Goal: Task Accomplishment & Management: Manage account settings

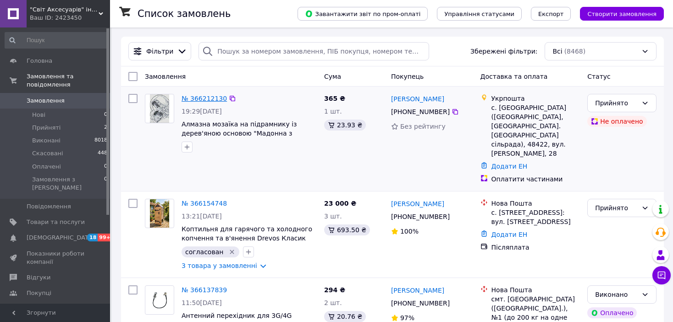
click at [196, 99] on link "№ 366212130" at bounding box center [204, 98] width 45 height 7
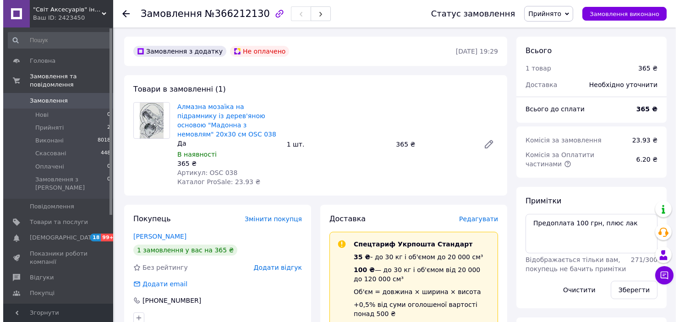
scroll to position [92, 0]
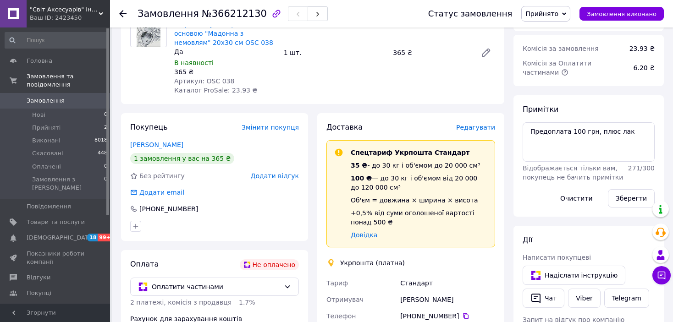
click at [480, 124] on span "Редагувати" at bounding box center [475, 127] width 39 height 7
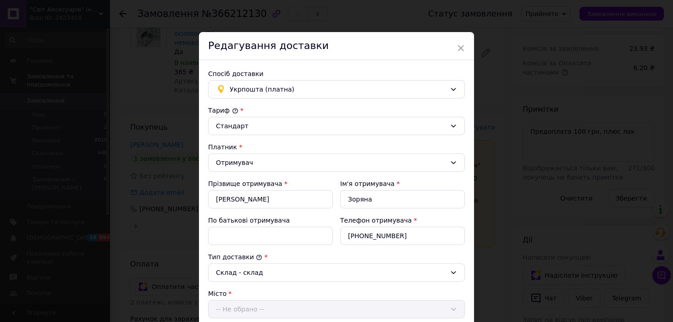
click at [480, 118] on div "× Редагування доставки Спосіб доставки Укрпошта (платна) Тариф * Стандарт Платн…" at bounding box center [336, 161] width 673 height 322
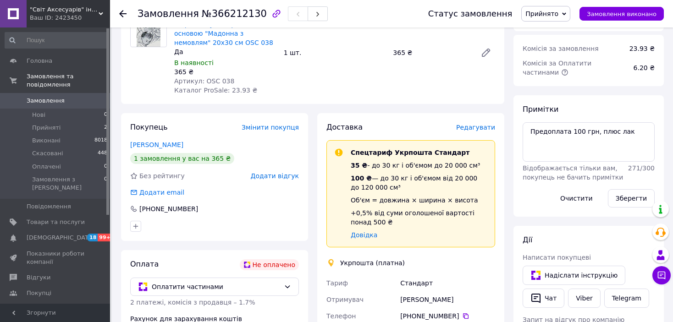
click at [483, 124] on span "Редагувати" at bounding box center [475, 127] width 39 height 7
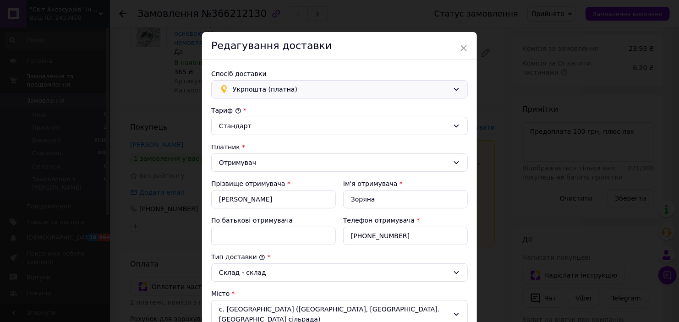
click at [313, 86] on span "Укрпошта (платна)" at bounding box center [341, 89] width 216 height 10
click at [285, 115] on div "Нова Пошта (платна)" at bounding box center [338, 108] width 256 height 17
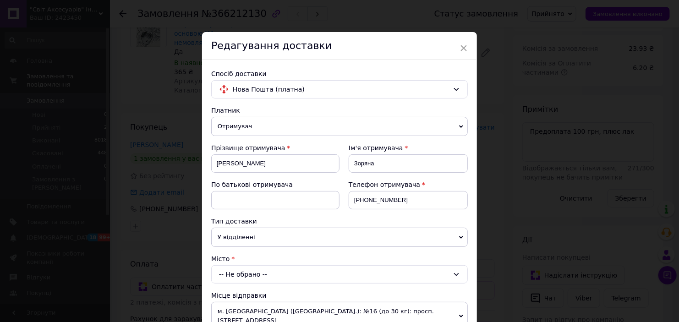
scroll to position [138, 0]
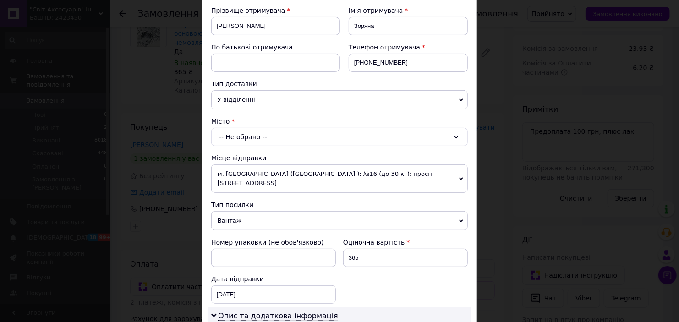
click at [276, 136] on div "-- Не обрано --" at bounding box center [339, 137] width 257 height 18
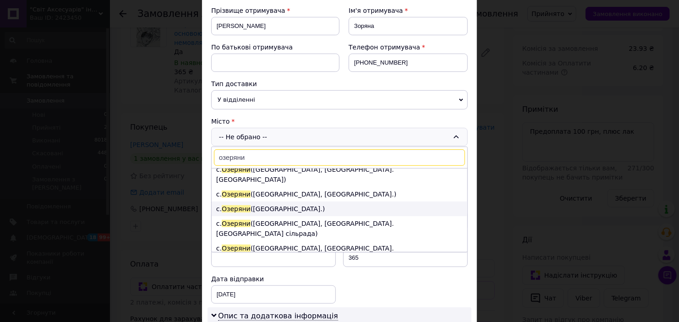
scroll to position [54, 0]
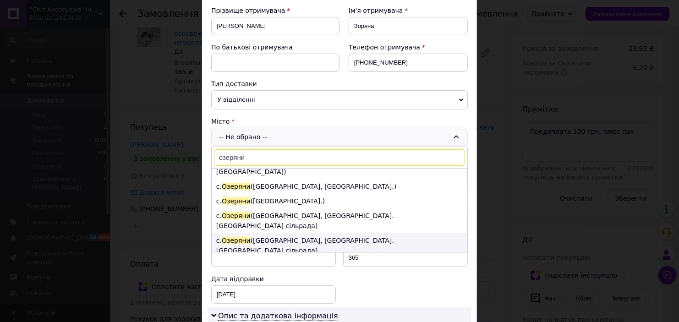
type input "озеряни"
click at [323, 233] on li "с. Озеряни (Тернопільська обл., Чортківський р-н. Бучацька сільрада)" at bounding box center [340, 245] width 256 height 25
click at [323, 210] on div "Тип посилки" at bounding box center [339, 204] width 257 height 9
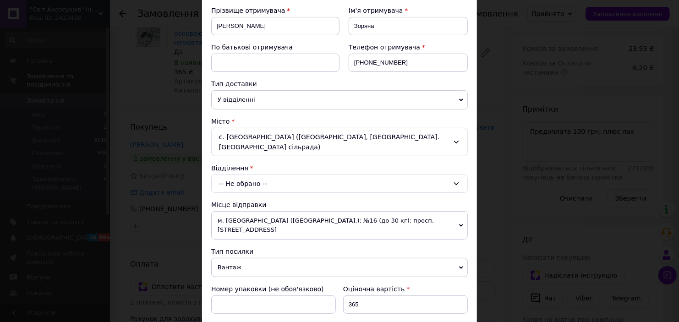
click at [436, 187] on div "Платник Отримувач Відправник Прізвище отримувача Дуляк Ім'я отримувача Зоряна П…" at bounding box center [339, 250] width 257 height 565
click at [384, 175] on div "-- Не обрано --" at bounding box center [339, 184] width 257 height 18
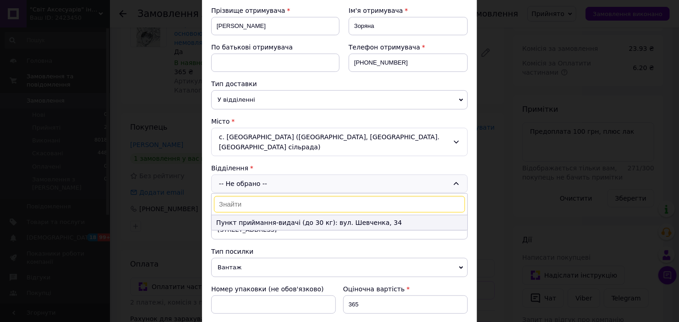
click at [262, 215] on li "Пункт приймання-видачі (до 30 кг): вул. Шевченка, 34" at bounding box center [340, 222] width 256 height 15
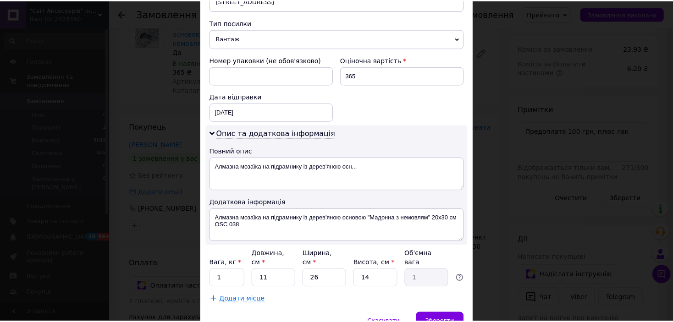
scroll to position [386, 0]
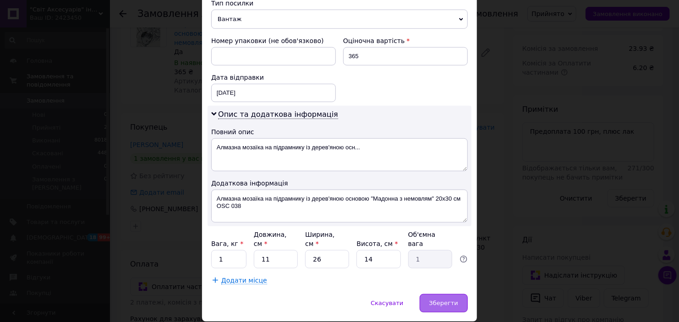
click at [435, 294] on div "Зберегти" at bounding box center [444, 303] width 48 height 18
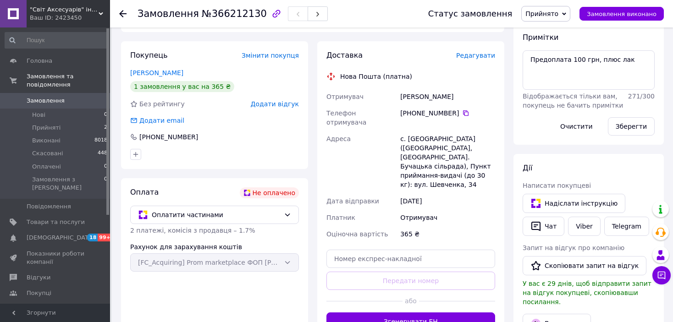
scroll to position [183, 0]
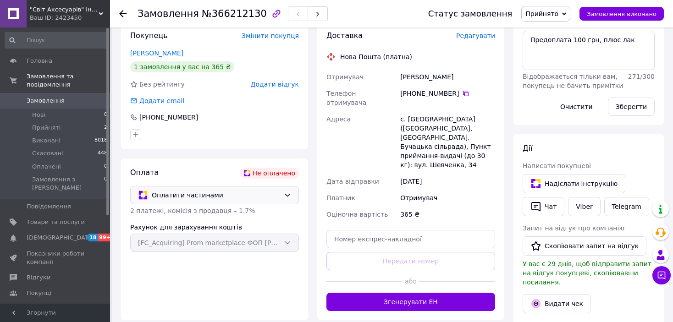
click at [286, 192] on icon at bounding box center [287, 195] width 7 height 7
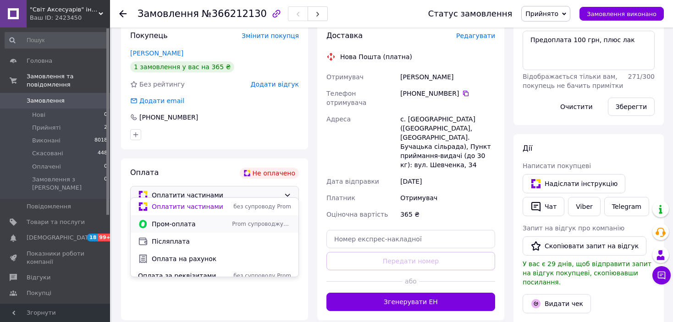
scroll to position [7, 0]
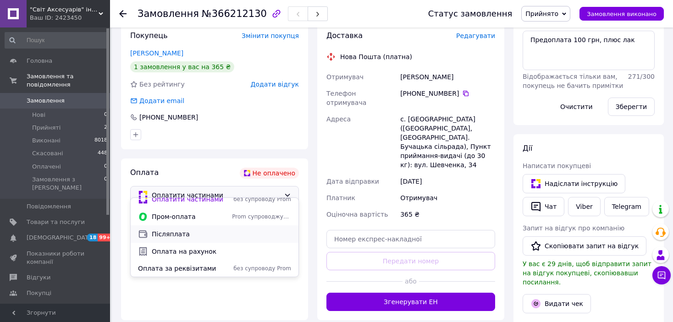
click at [174, 237] on span "Післяплата" at bounding box center [221, 234] width 139 height 9
click at [174, 237] on div "Рахунок для зарахування коштів [FC_Acquiring] Prom marketplace ФОП Денисенко Єв…" at bounding box center [214, 237] width 169 height 29
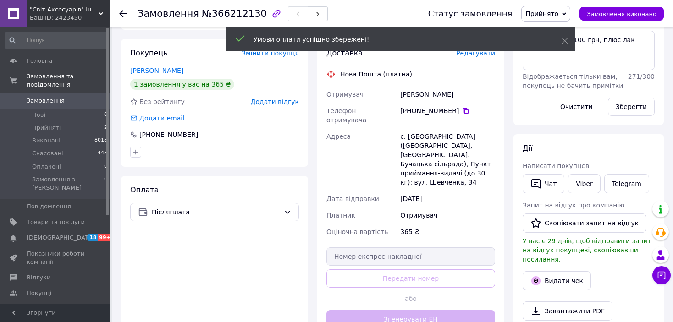
click at [280, 269] on div "Оплата Післяплата" at bounding box center [214, 257] width 187 height 162
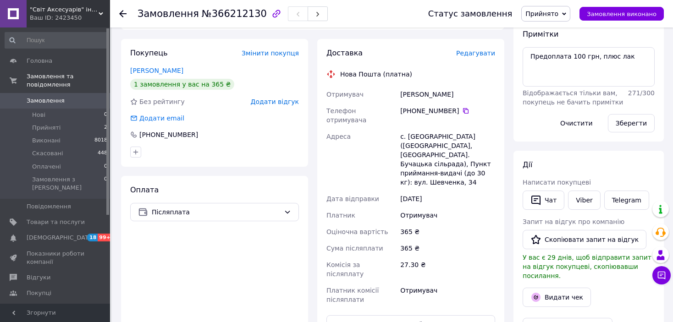
click at [271, 285] on div "Оплата Післяплата" at bounding box center [214, 291] width 187 height 230
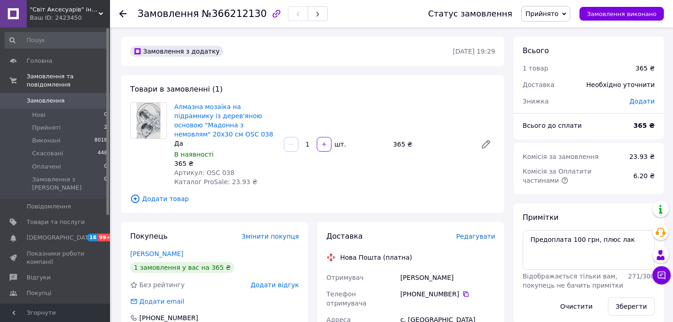
click at [123, 15] on icon at bounding box center [122, 13] width 7 height 7
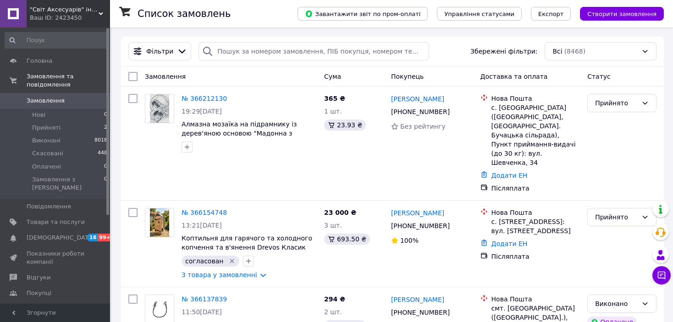
click at [71, 11] on span ""Світ Аксесуарів" інтернет-магазин" at bounding box center [64, 10] width 69 height 8
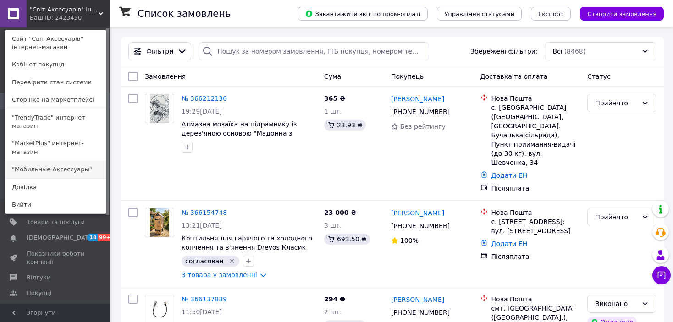
click at [20, 161] on link ""Мобильные Аксессуары"" at bounding box center [55, 169] width 101 height 17
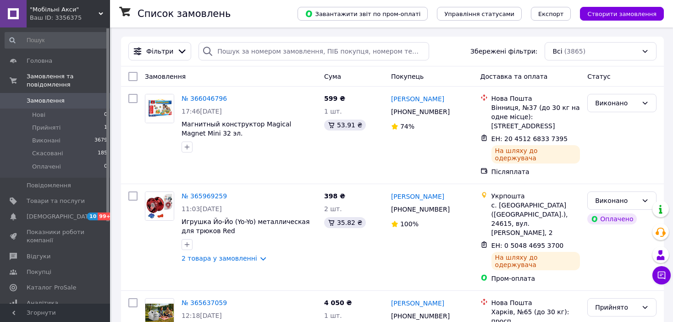
click at [45, 13] on span ""Мобільні Акси"" at bounding box center [64, 10] width 69 height 8
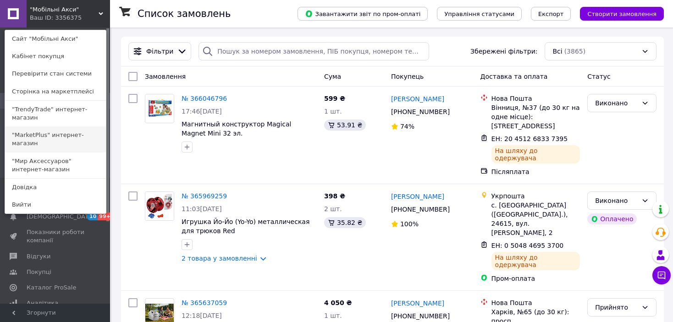
click at [36, 129] on link ""MarketPlus" интернет-магазин" at bounding box center [55, 140] width 101 height 26
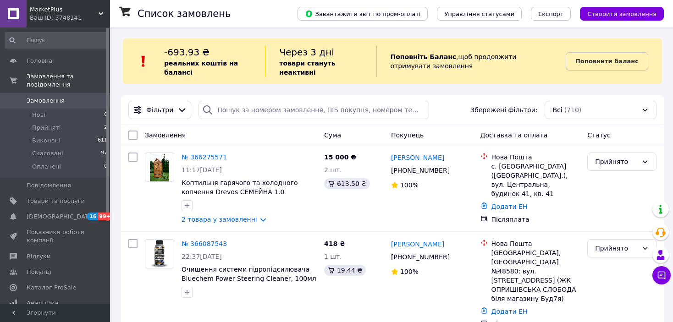
click at [59, 21] on div "Ваш ID: 3748141" at bounding box center [70, 18] width 80 height 8
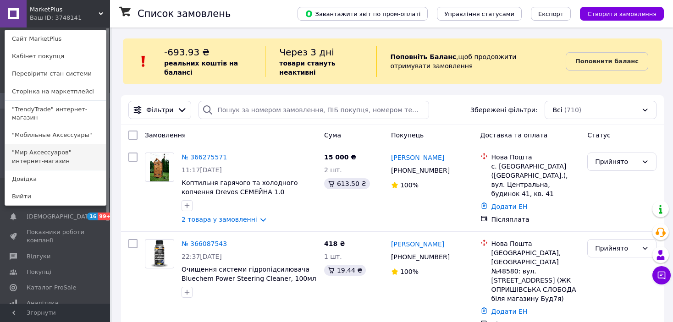
click at [38, 145] on link ""Мир Аксессуаров" интернет-магазин" at bounding box center [55, 157] width 101 height 26
